Goal: Find specific page/section: Find specific page/section

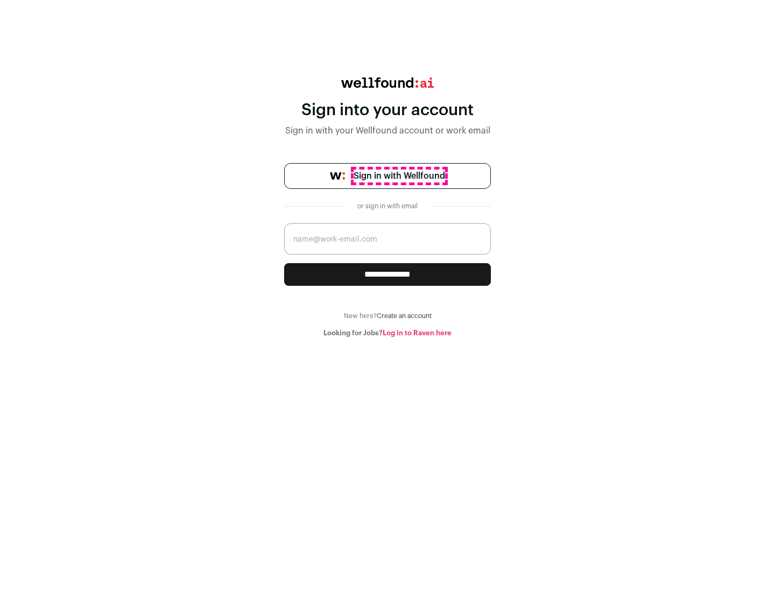
click at [399, 176] on span "Sign in with Wellfound" at bounding box center [399, 176] width 91 height 13
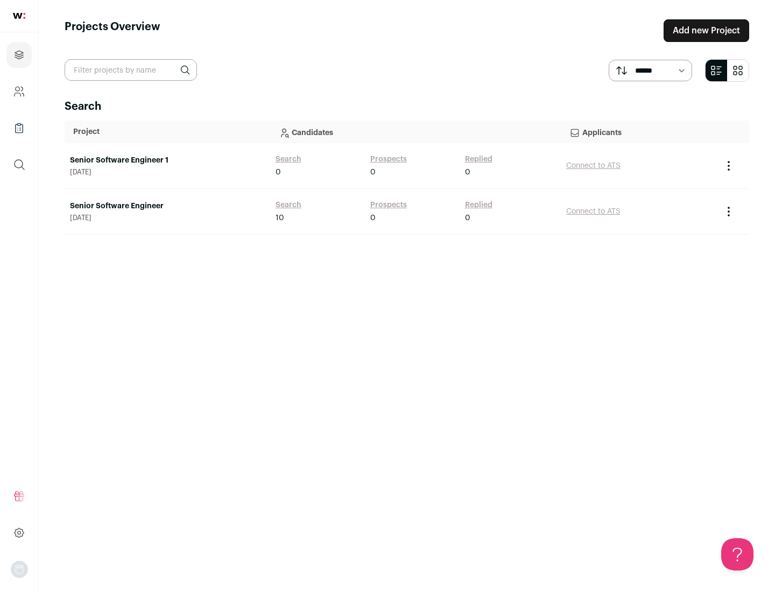
click at [167, 206] on link "Senior Software Engineer" at bounding box center [167, 206] width 195 height 11
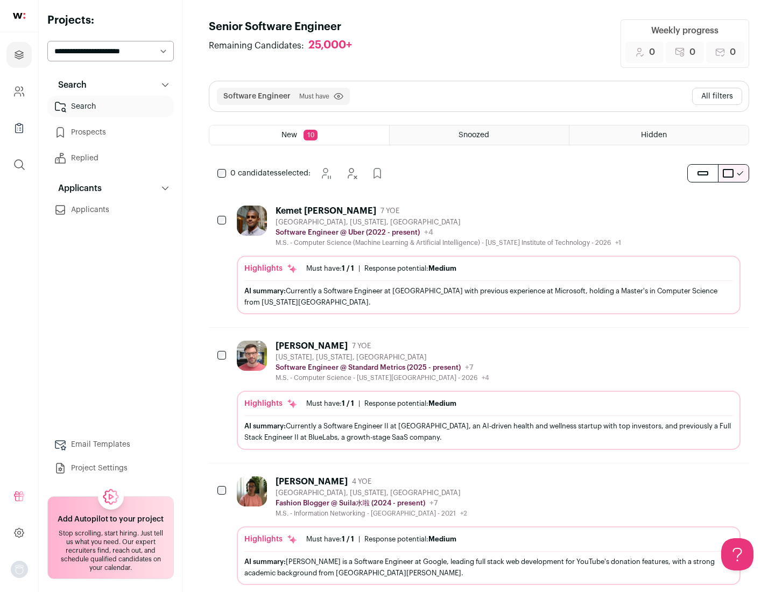
click at [479, 260] on div "Highlights Must have: 1 / 1 How many must haves have been fulfilled? | Response…" at bounding box center [489, 285] width 504 height 59
